Goal: Task Accomplishment & Management: Manage account settings

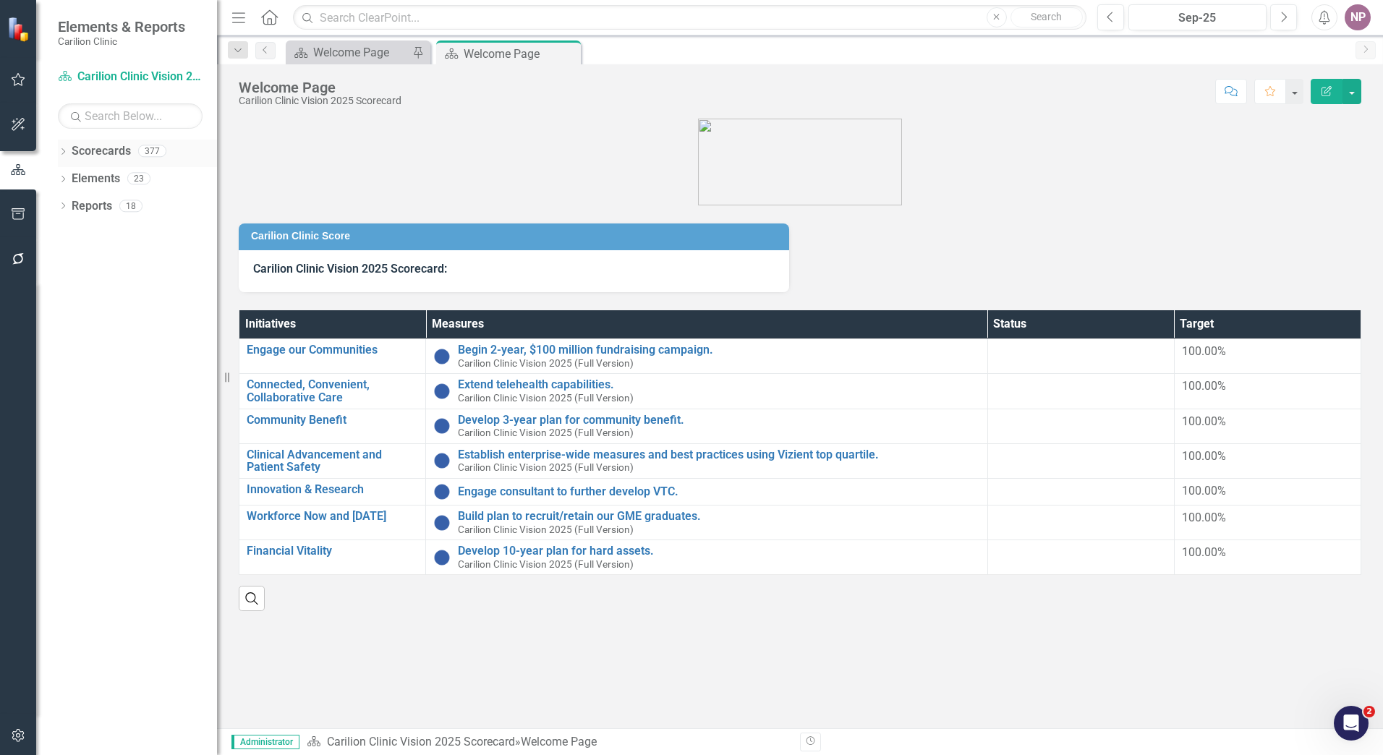
click at [69, 145] on div "Dropdown Scorecards 377" at bounding box center [137, 153] width 159 height 27
click at [62, 153] on icon "Dropdown" at bounding box center [63, 153] width 10 height 8
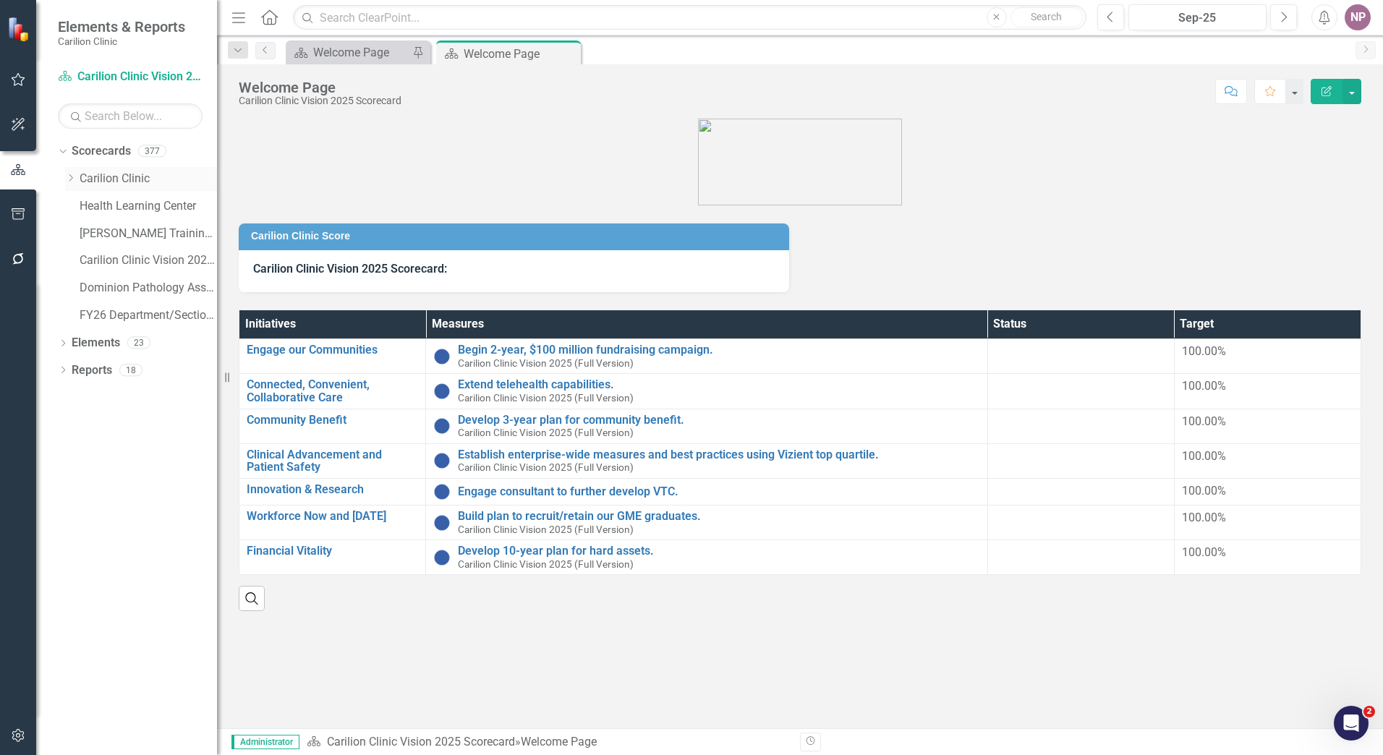
click at [109, 171] on link "Carilion Clinic" at bounding box center [148, 179] width 137 height 17
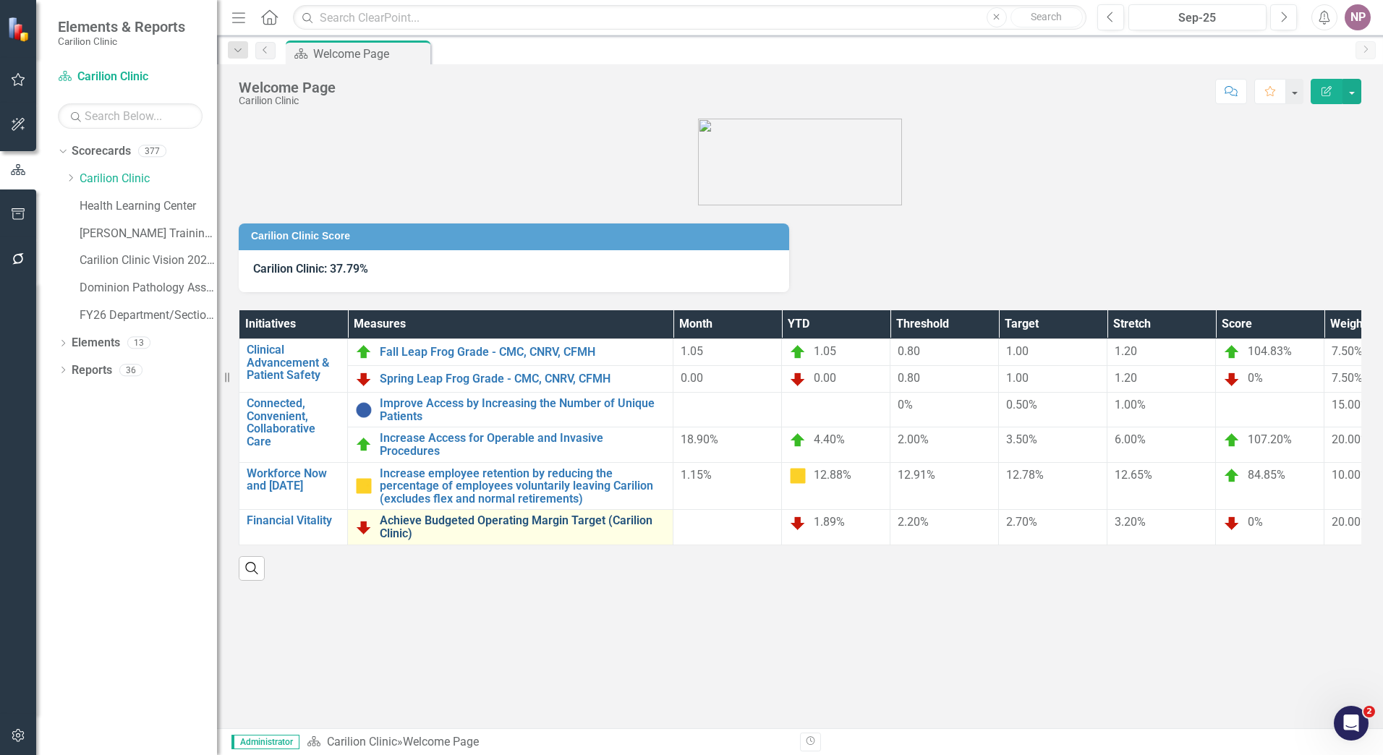
click at [519, 514] on link "Achieve Budgeted Operating Margin Target (Carilion Clinic)" at bounding box center [523, 526] width 286 height 25
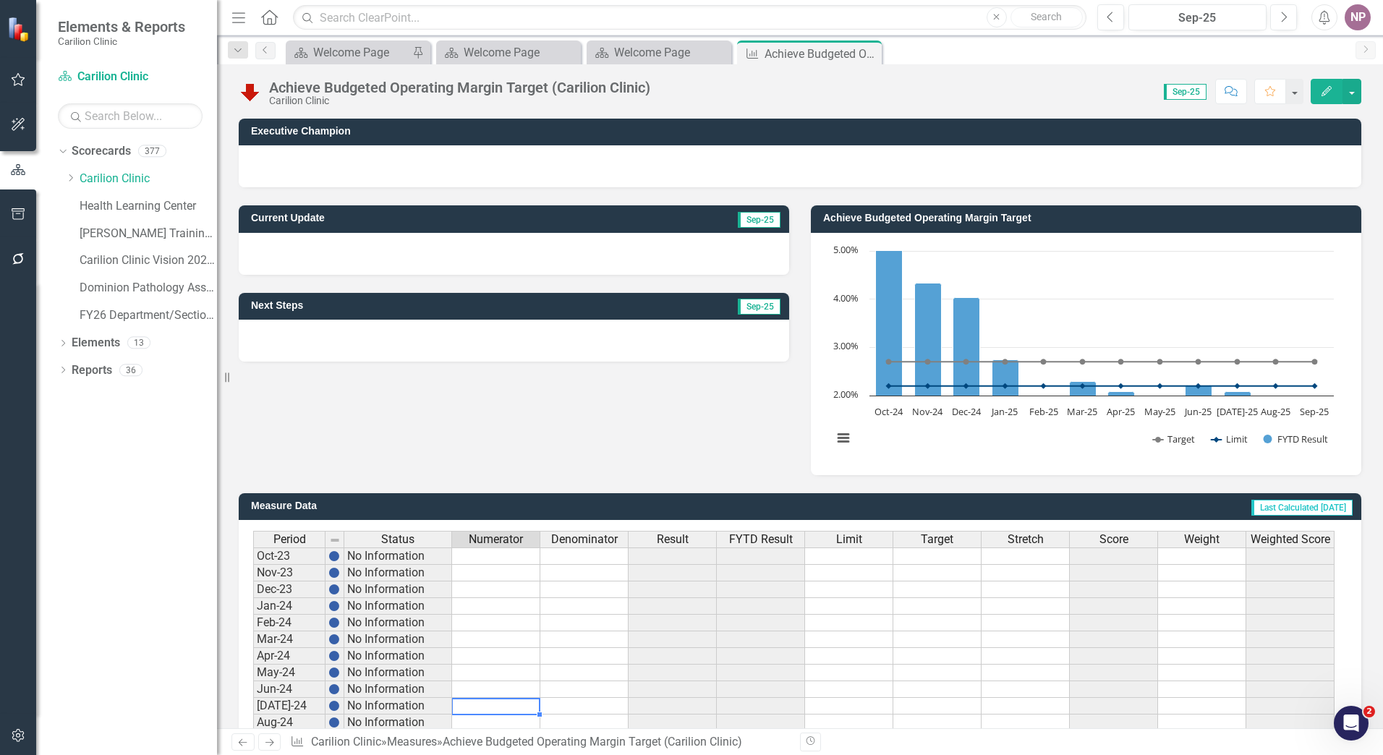
drag, startPoint x: 525, startPoint y: 711, endPoint x: 553, endPoint y: 652, distance: 65.0
click at [525, 701] on td at bounding box center [496, 706] width 88 height 17
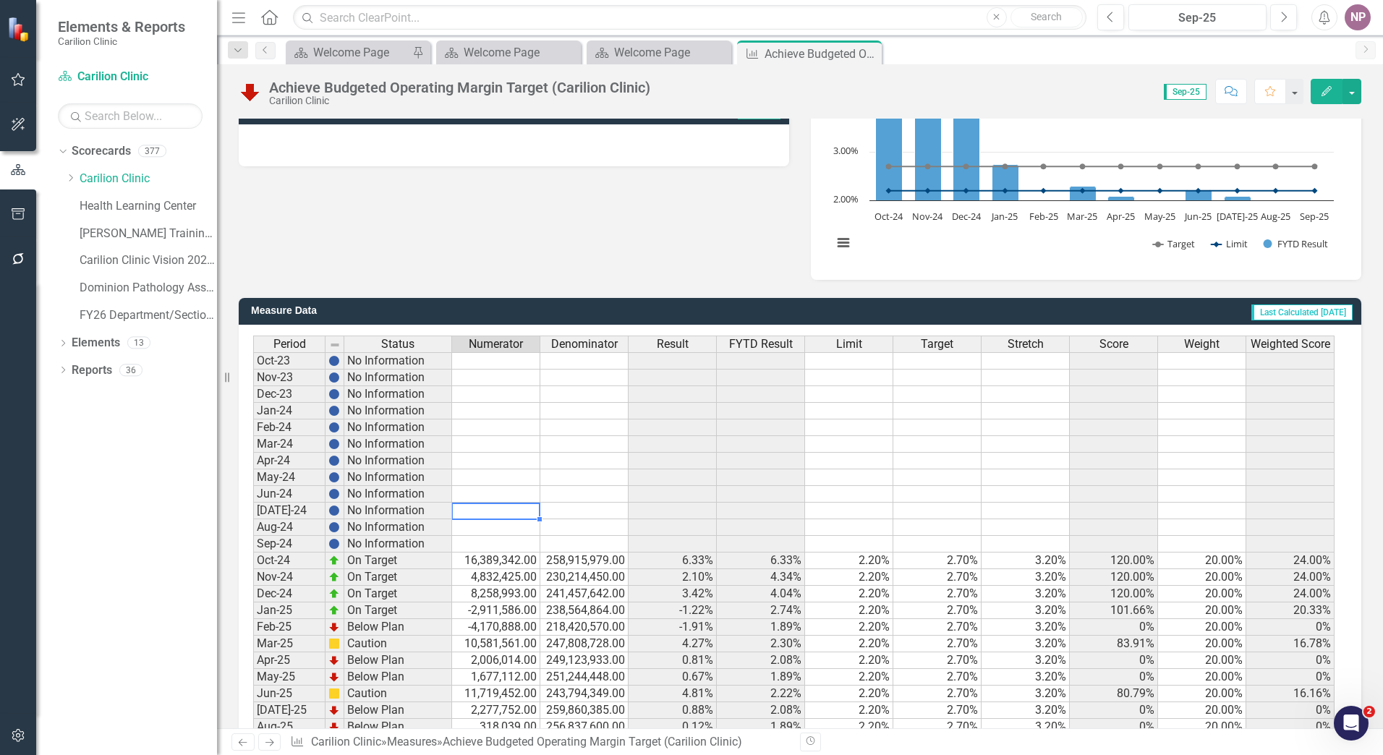
scroll to position [255, 0]
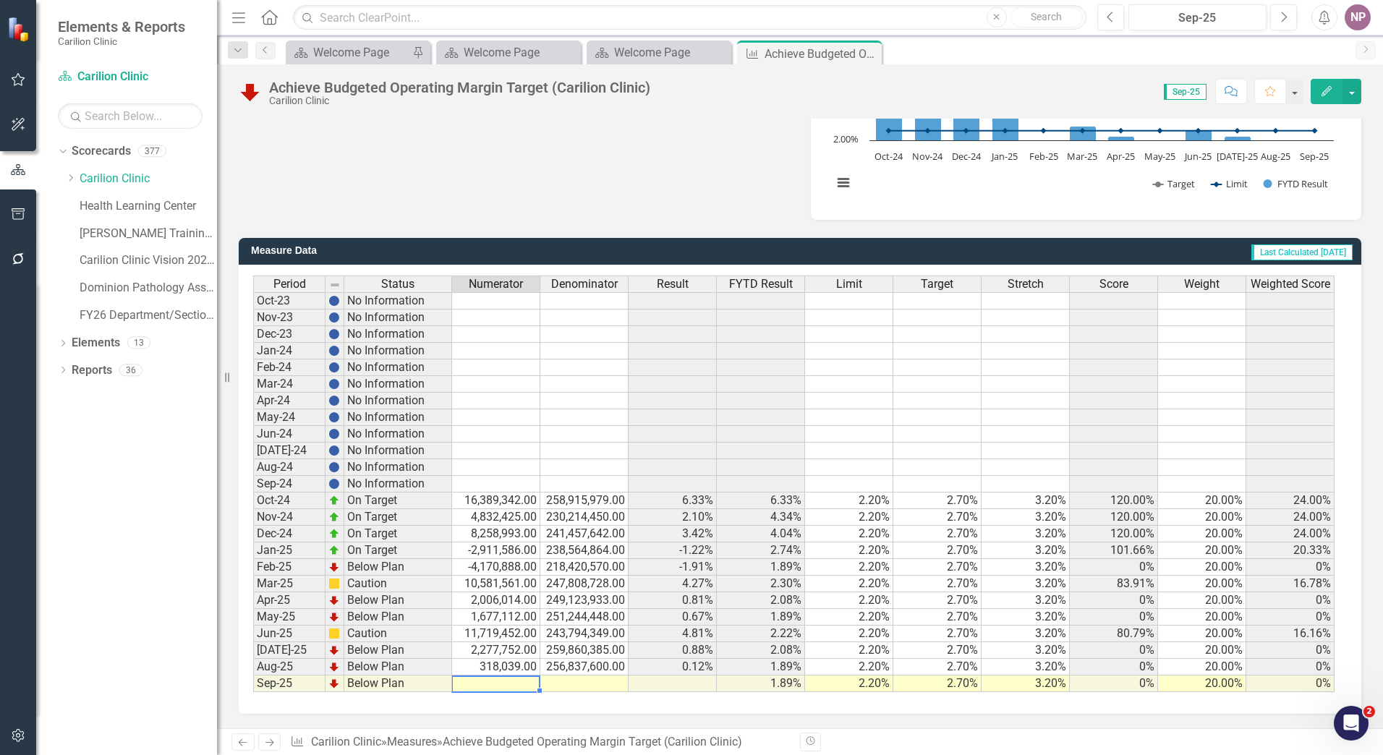
click at [522, 685] on td at bounding box center [496, 684] width 88 height 17
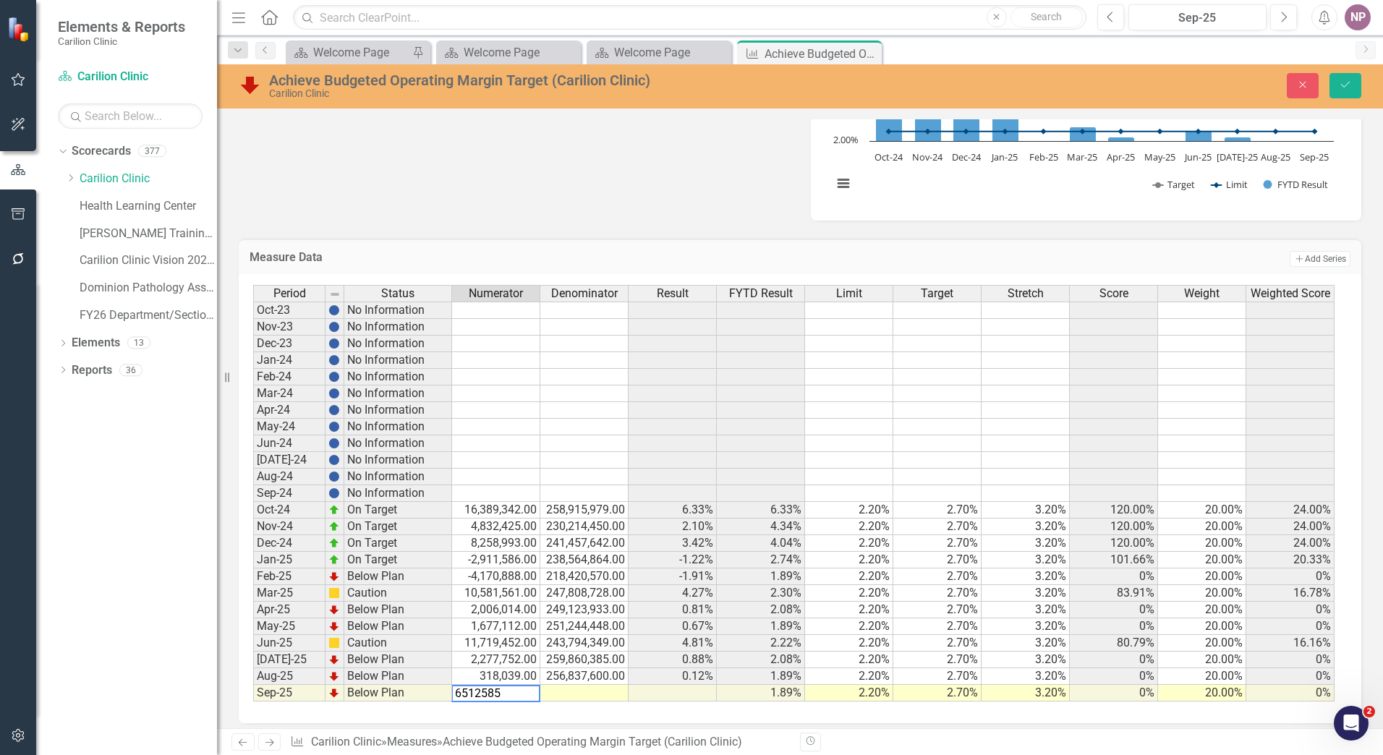
type textarea "65125858"
type textarea "2960266279"
click at [1347, 92] on button "Save" at bounding box center [1346, 85] width 32 height 25
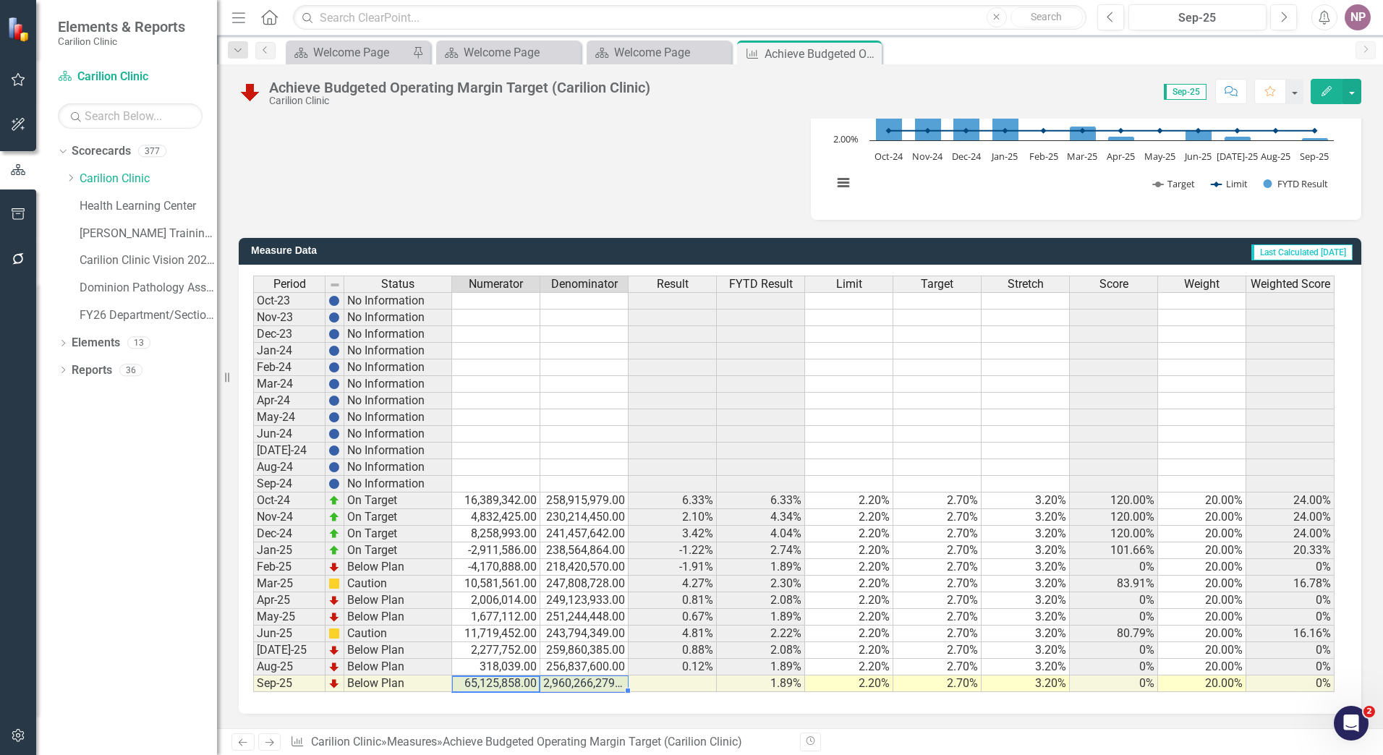
drag, startPoint x: 558, startPoint y: 677, endPoint x: 580, endPoint y: 678, distance: 21.7
click at [580, 678] on tr "Sep-25 Below Plan 65,125,858.00 2,960,266,279.00 1.89% 2.20% 2.70% 3.20% 0% 20.…" at bounding box center [793, 684] width 1081 height 17
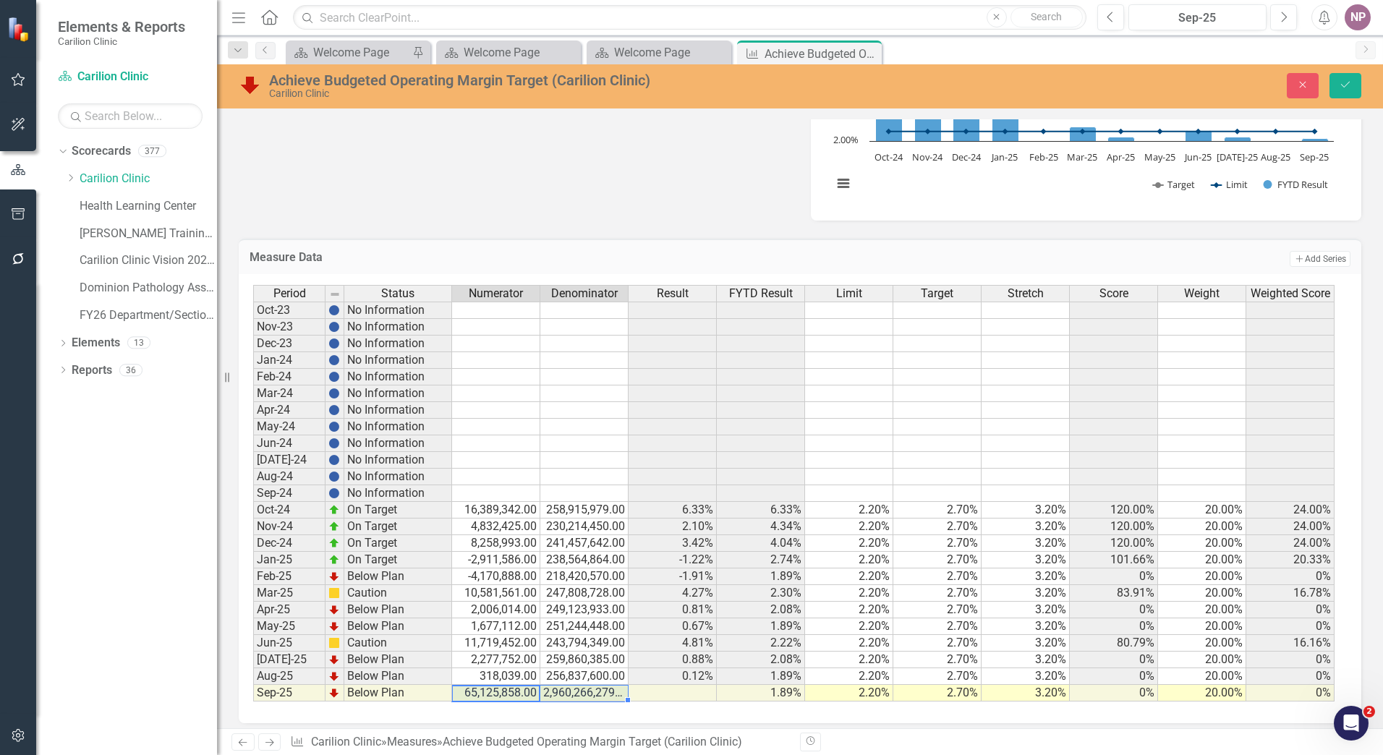
click at [530, 686] on td "65,125,858.00" at bounding box center [496, 693] width 88 height 17
click at [494, 680] on td "318,039.00" at bounding box center [496, 676] width 88 height 17
click at [494, 686] on td at bounding box center [496, 693] width 88 height 17
type textarea "14200000"
type textarea "6"
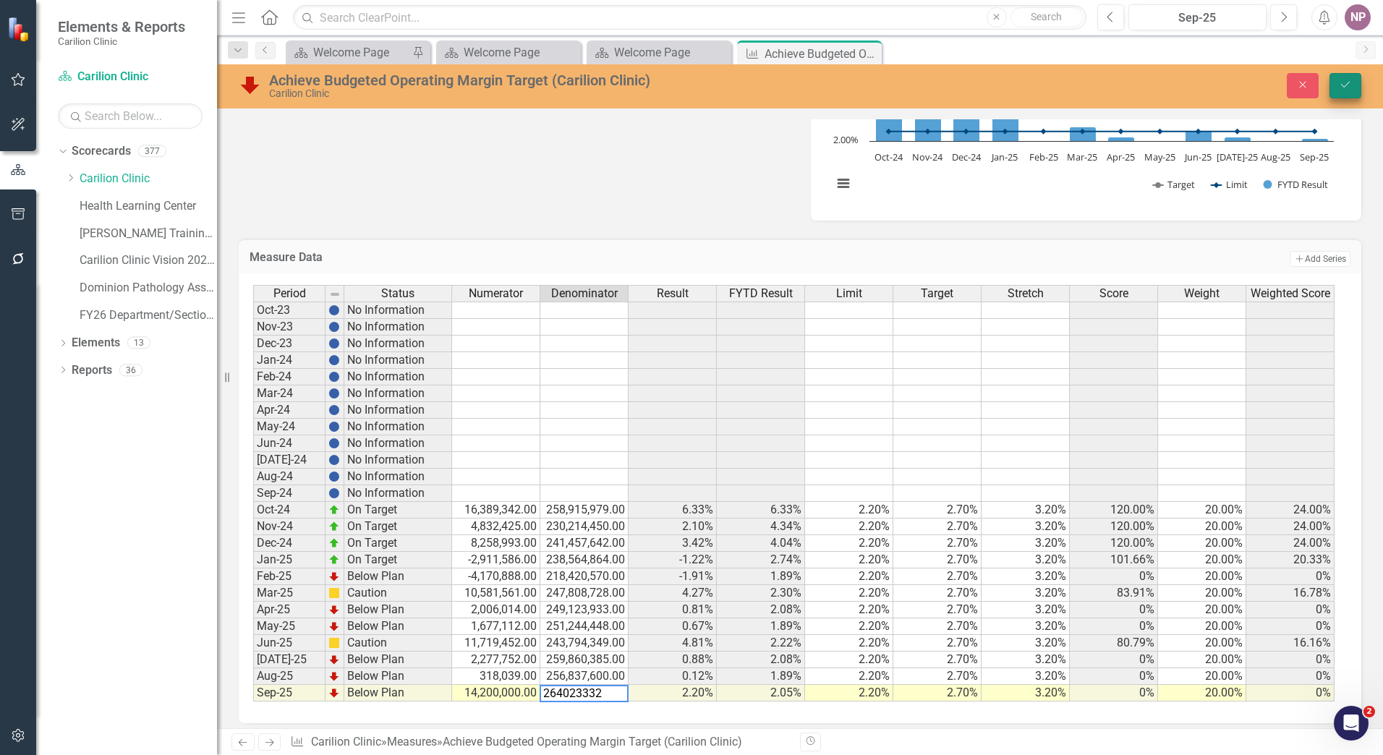
type textarea "264023332"
click at [1341, 92] on button "Save" at bounding box center [1346, 85] width 32 height 25
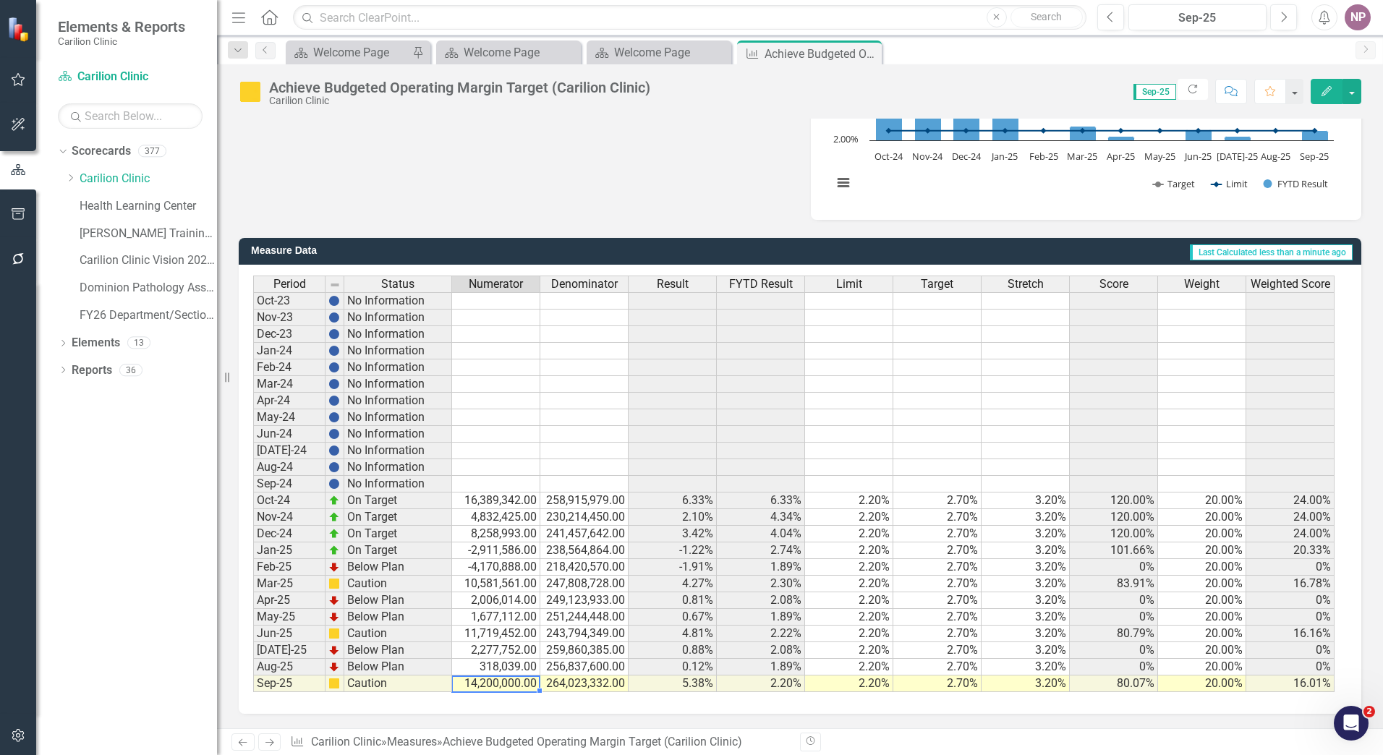
drag, startPoint x: 482, startPoint y: 682, endPoint x: 583, endPoint y: 684, distance: 101.3
click at [583, 684] on tr "Sep-25 Caution 14,200,000.00 264,023,332.00 5.38% 2.20% 2.20% 2.70% 3.20% 80.07…" at bounding box center [793, 684] width 1081 height 17
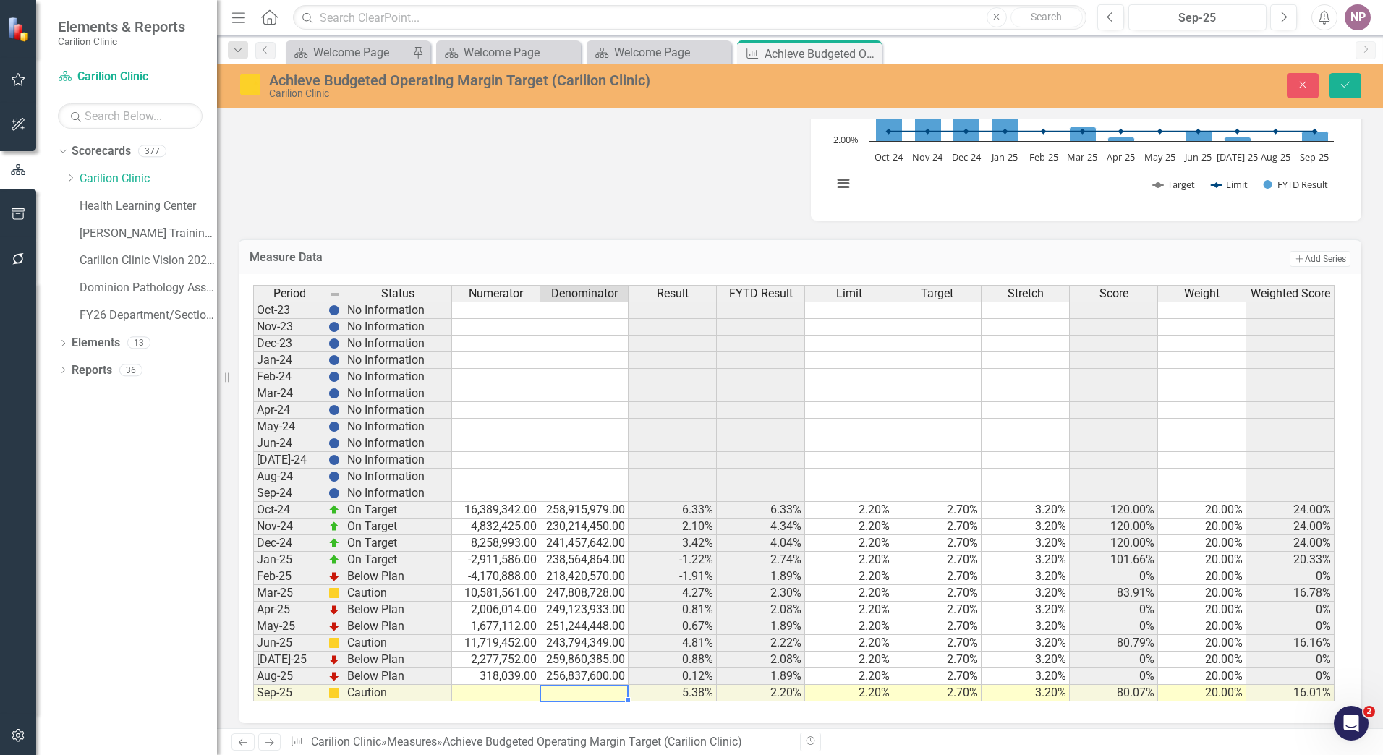
click at [583, 689] on td at bounding box center [584, 693] width 88 height 17
click at [1351, 85] on icon "Save" at bounding box center [1345, 85] width 13 height 10
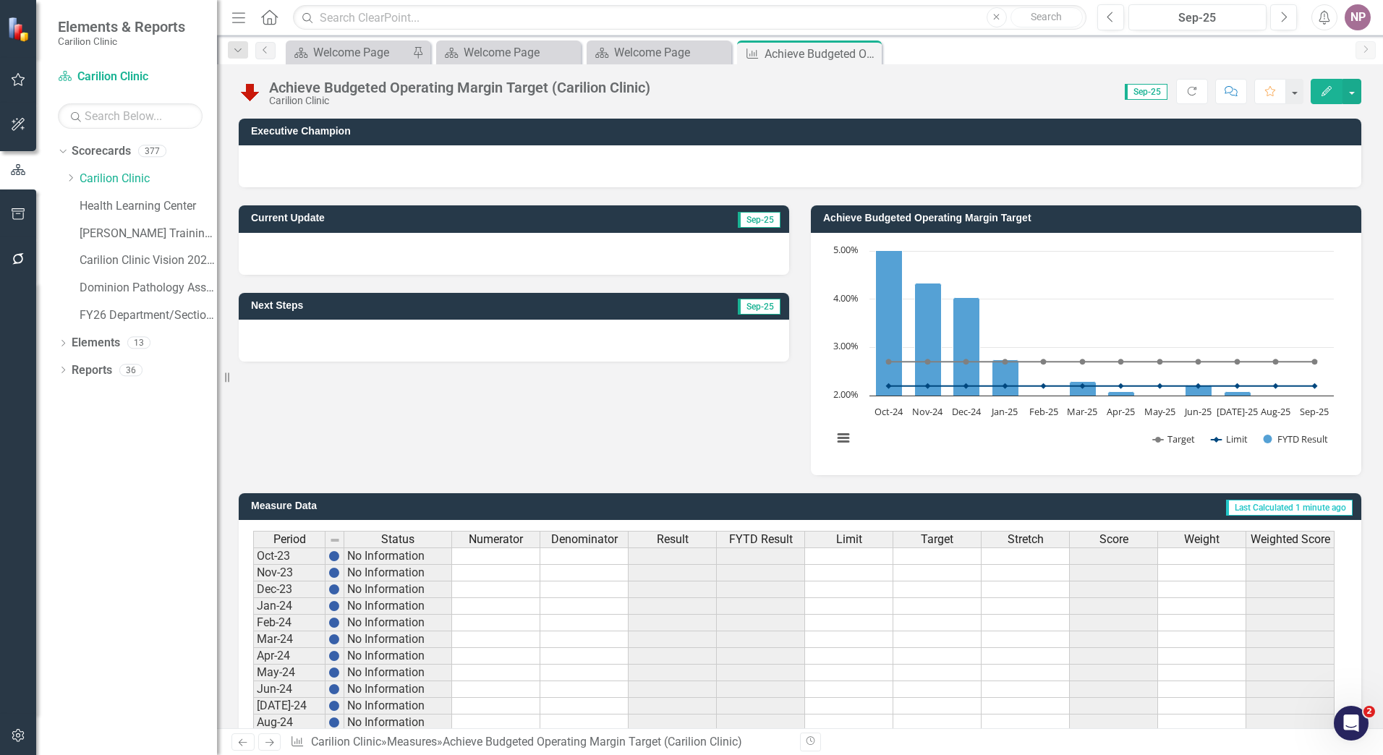
scroll to position [255, 0]
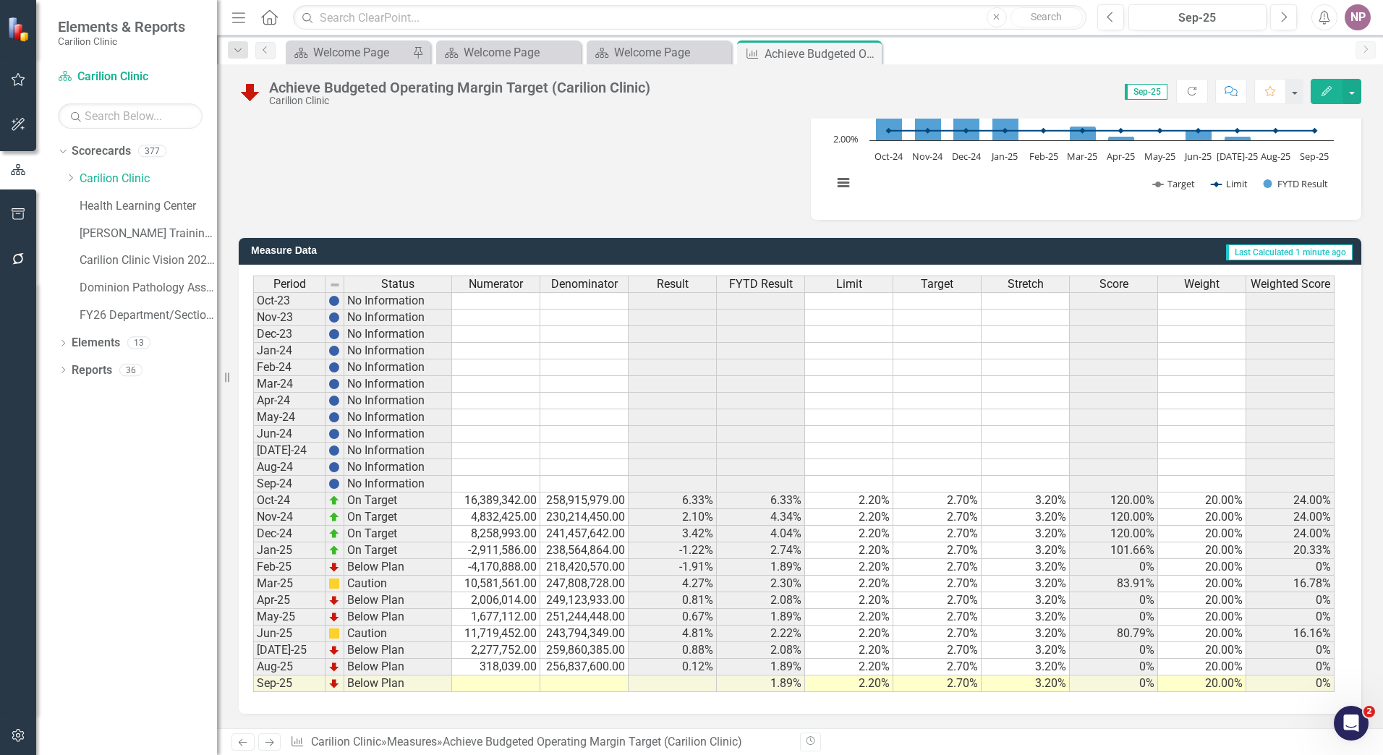
click at [511, 686] on td at bounding box center [496, 684] width 88 height 17
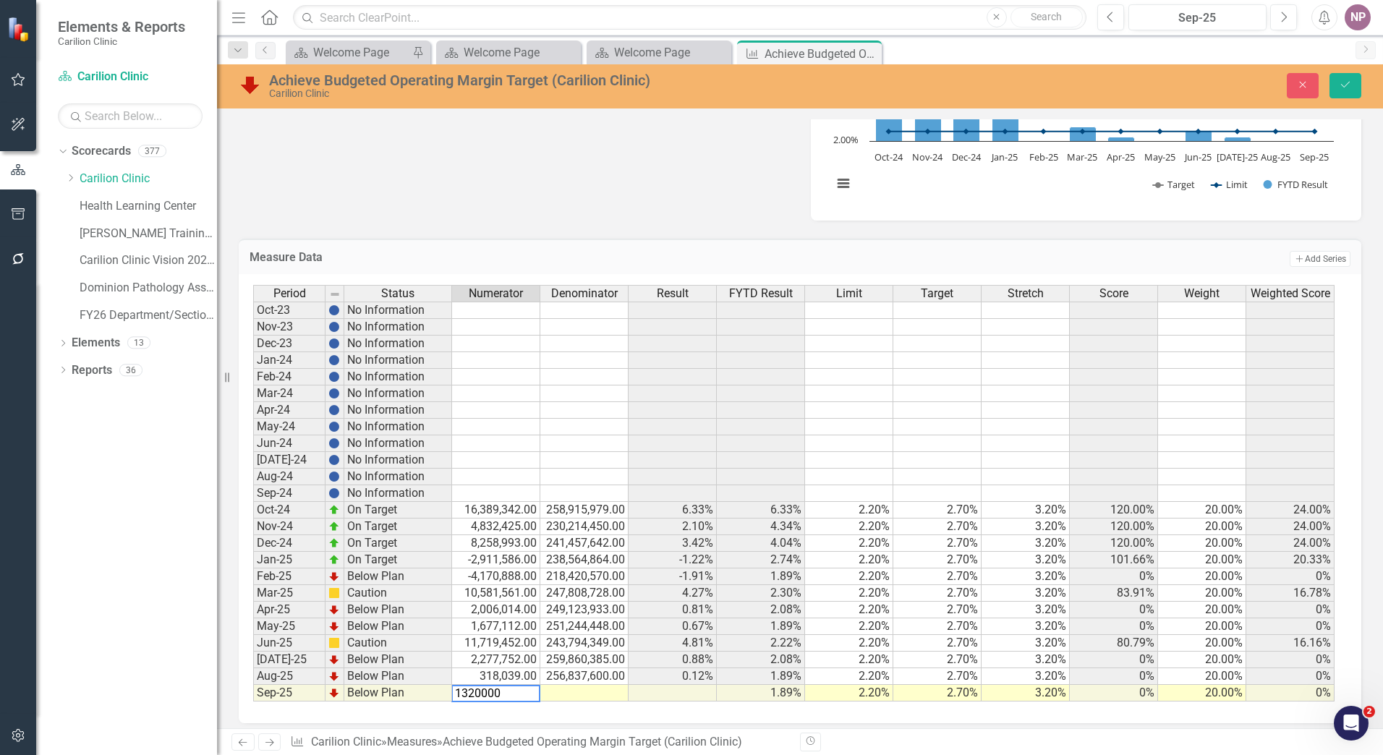
type textarea "13200000"
type textarea "264023332"
click at [1346, 80] on icon "Save" at bounding box center [1345, 85] width 13 height 10
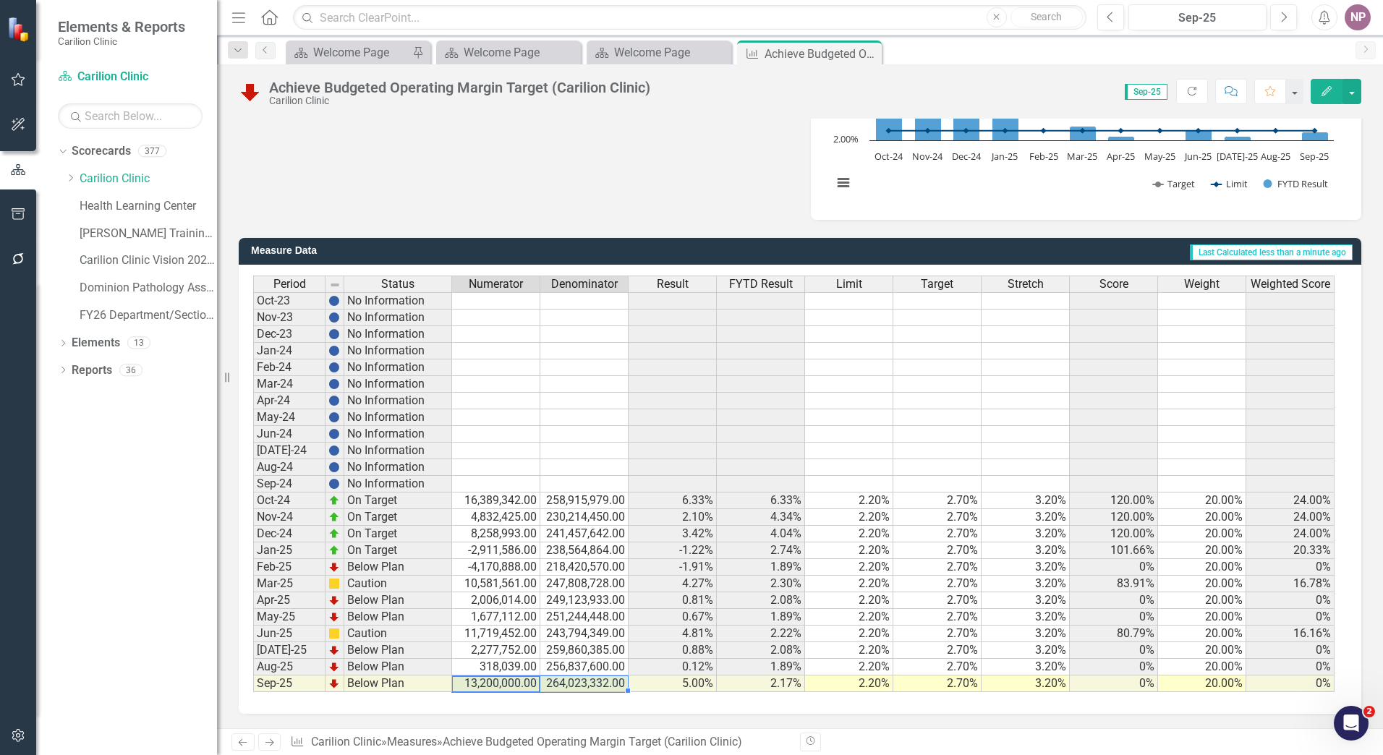
drag, startPoint x: 494, startPoint y: 686, endPoint x: 575, endPoint y: 682, distance: 81.1
click at [575, 682] on tr "Sep-25 Below Plan 13,200,000.00 264,023,332.00 5.00% 2.17% 2.20% 2.70% 3.20% 0%…" at bounding box center [793, 684] width 1081 height 17
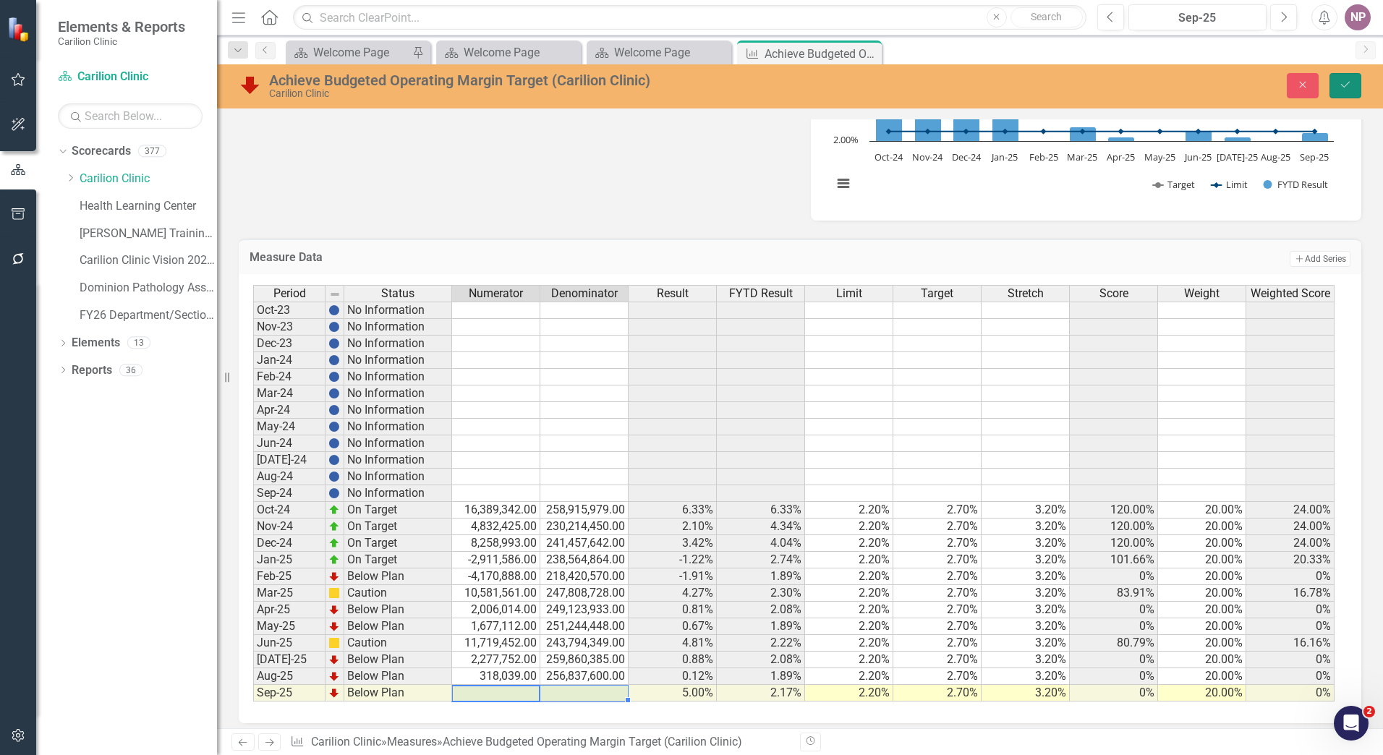
click at [1346, 96] on button "Save" at bounding box center [1346, 85] width 32 height 25
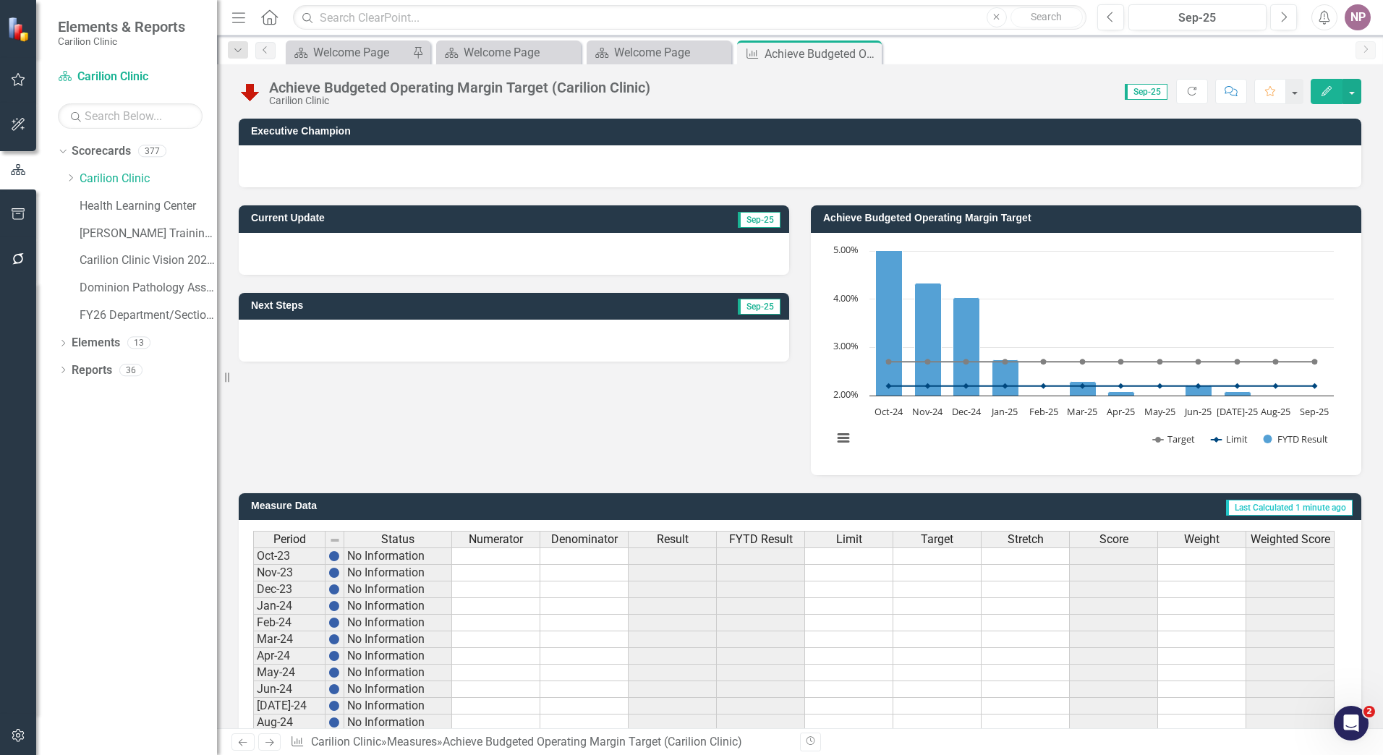
scroll to position [255, 0]
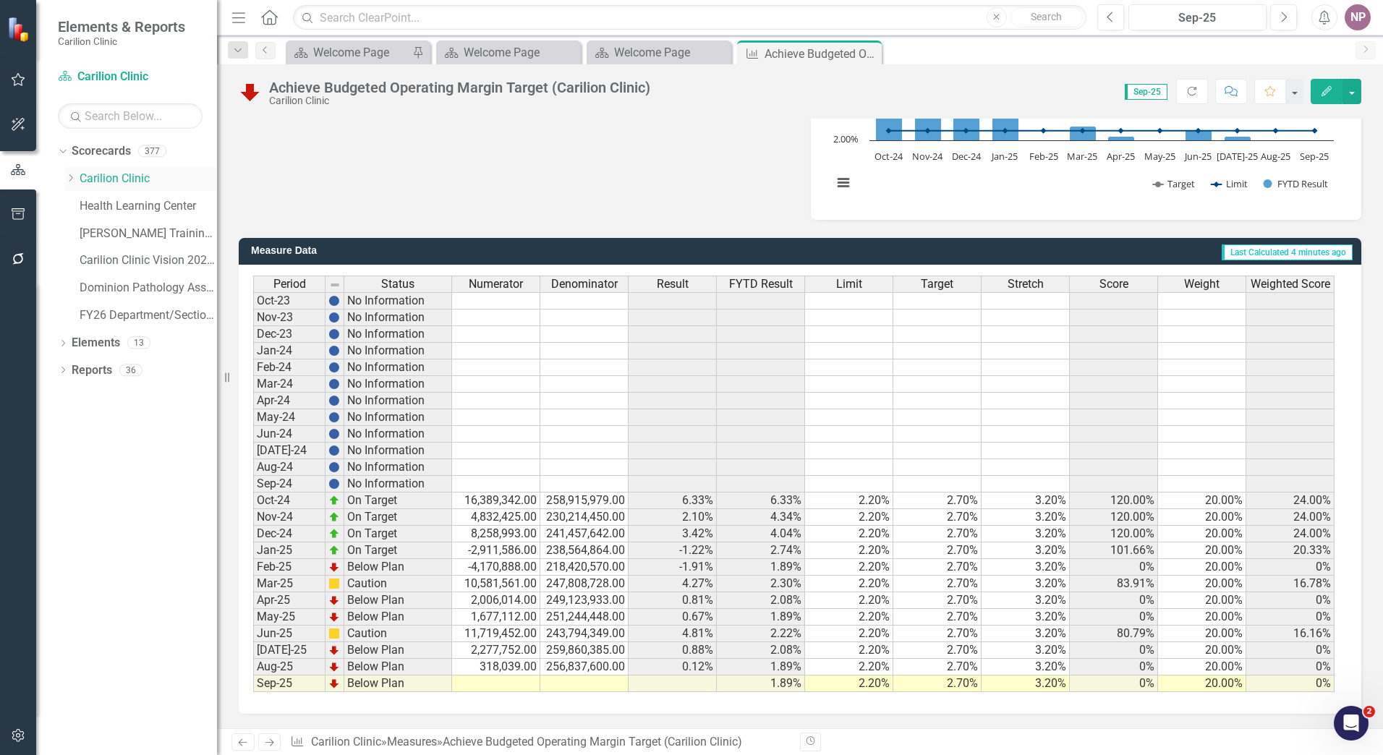
click at [126, 184] on link "Carilion Clinic" at bounding box center [148, 179] width 137 height 17
